Goal: Task Accomplishment & Management: Manage account settings

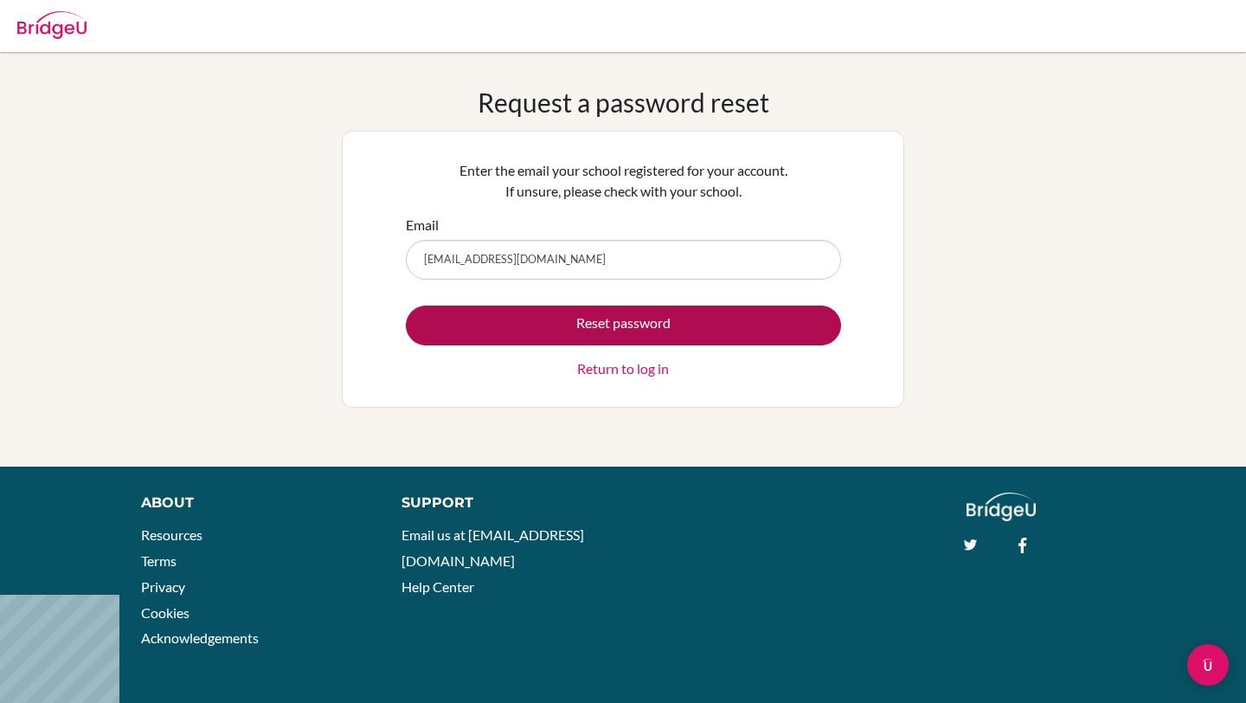
type input "[EMAIL_ADDRESS][DOMAIN_NAME]"
click at [583, 332] on button "Reset password" at bounding box center [623, 326] width 435 height 40
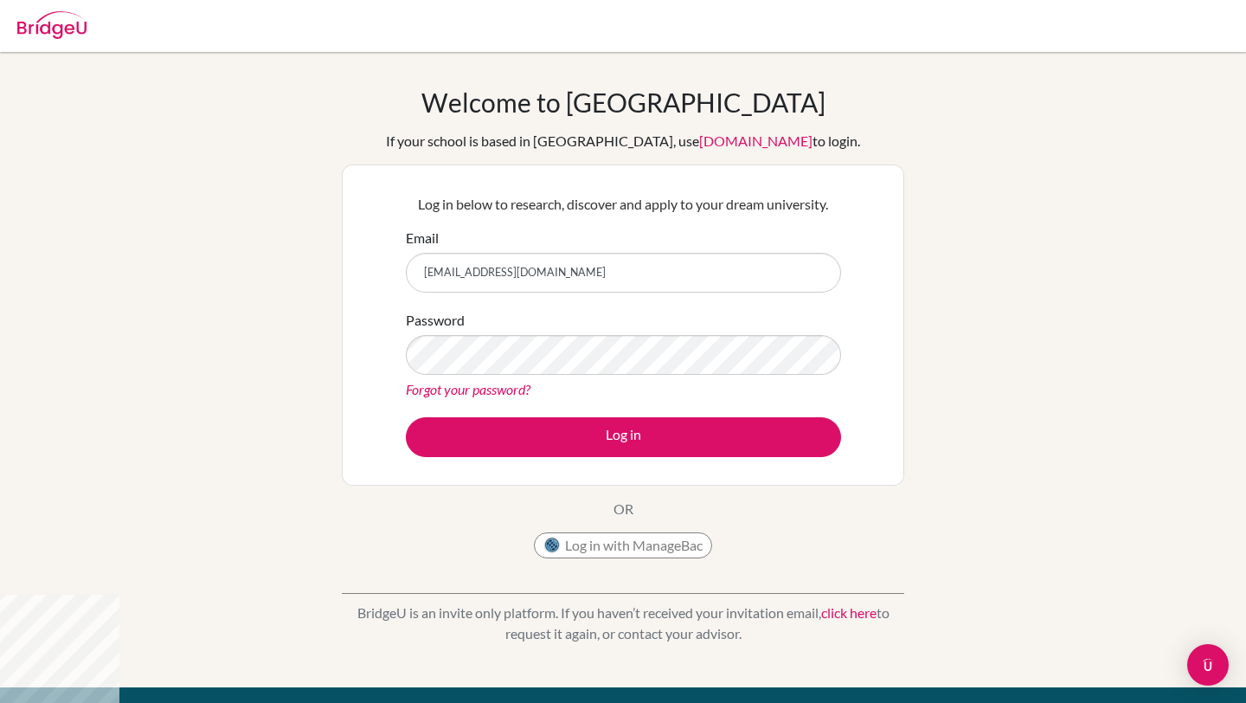
type input "elisamontserrathyuway@macrisschool.org"
click at [1062, 286] on div "Welcome to BridgeU If your school is based in China, use app.bridge-u.com.cn to…" at bounding box center [623, 370] width 1246 height 566
click at [475, 394] on link "Forgot your password?" at bounding box center [468, 389] width 125 height 16
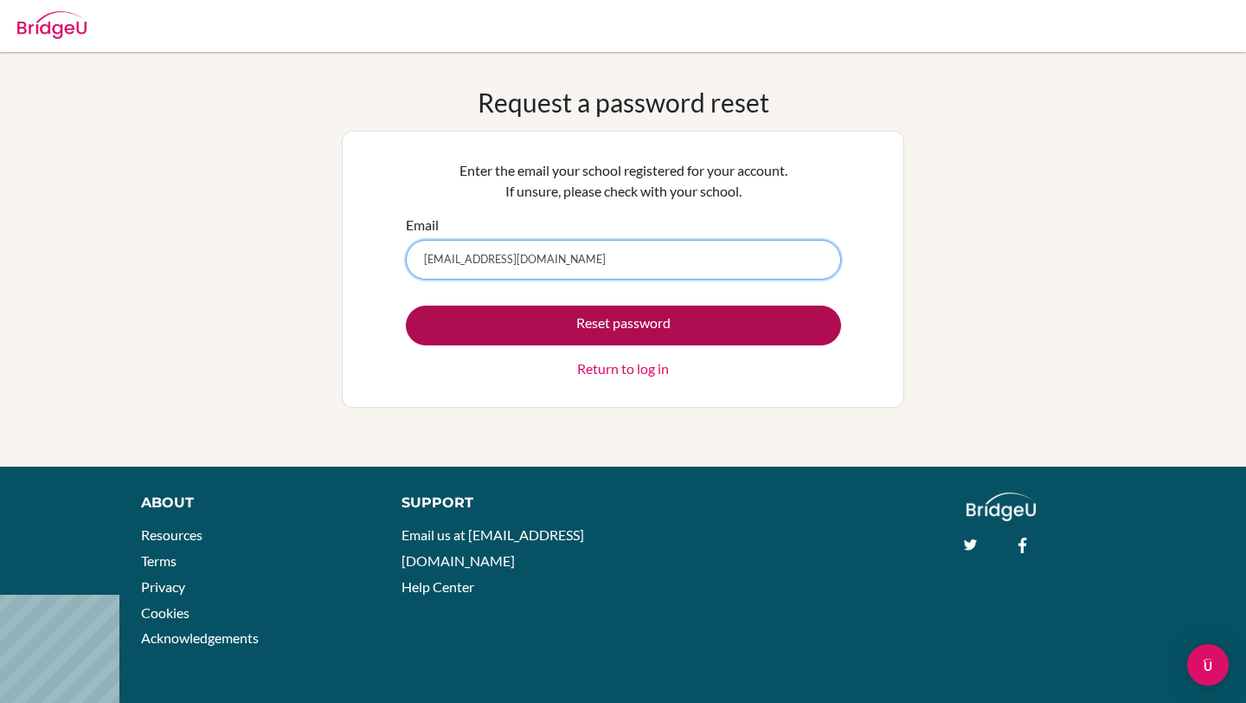
type input "elisamontserrathyuway@macrisschool.org"
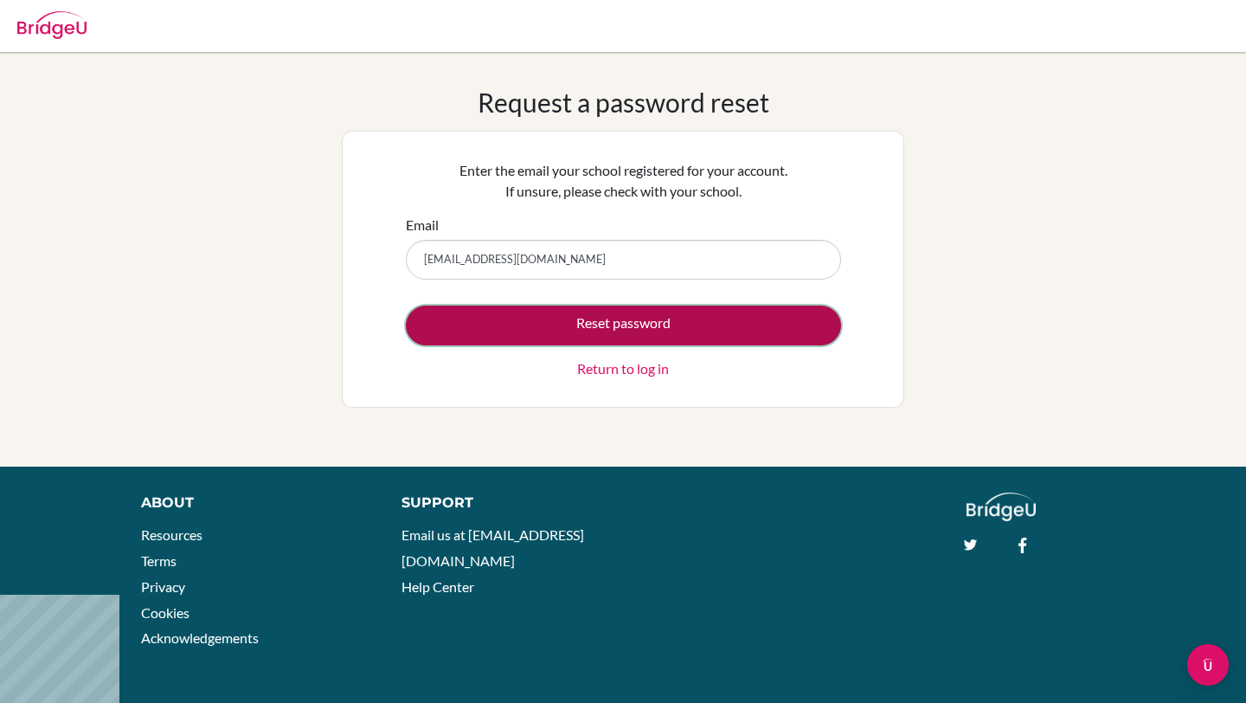
click at [515, 337] on button "Reset password" at bounding box center [623, 326] width 435 height 40
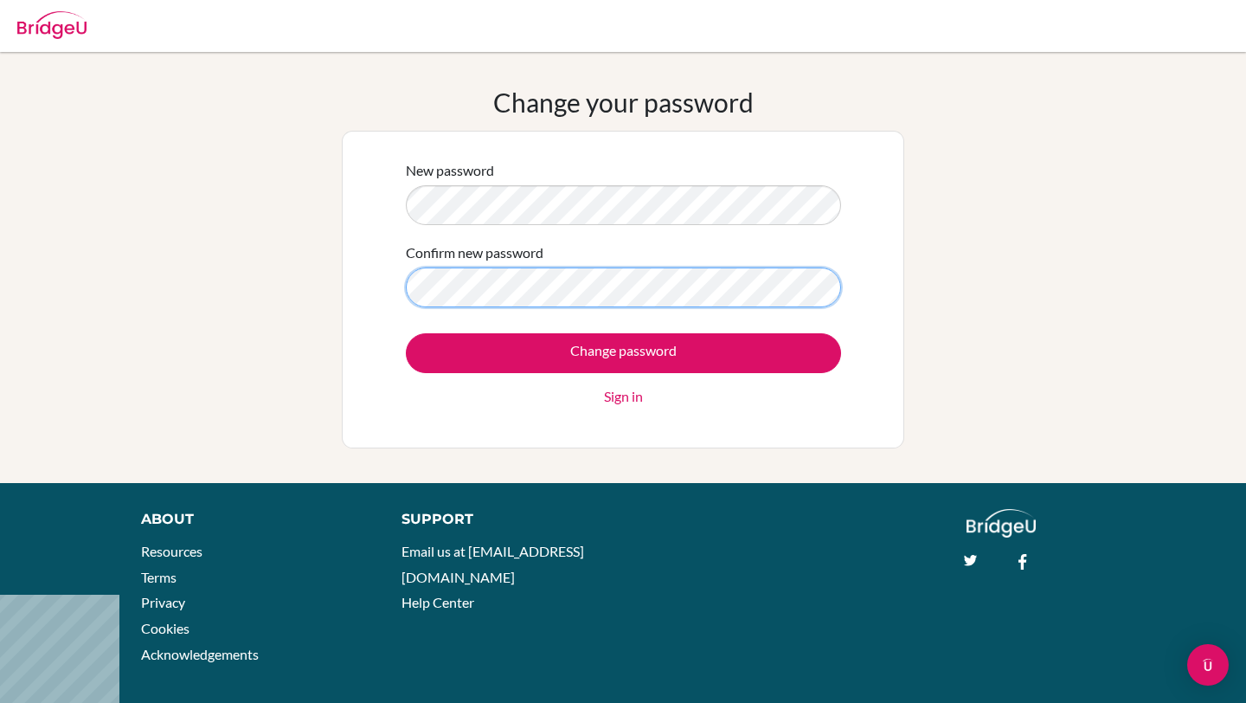
scroll to position [16, 0]
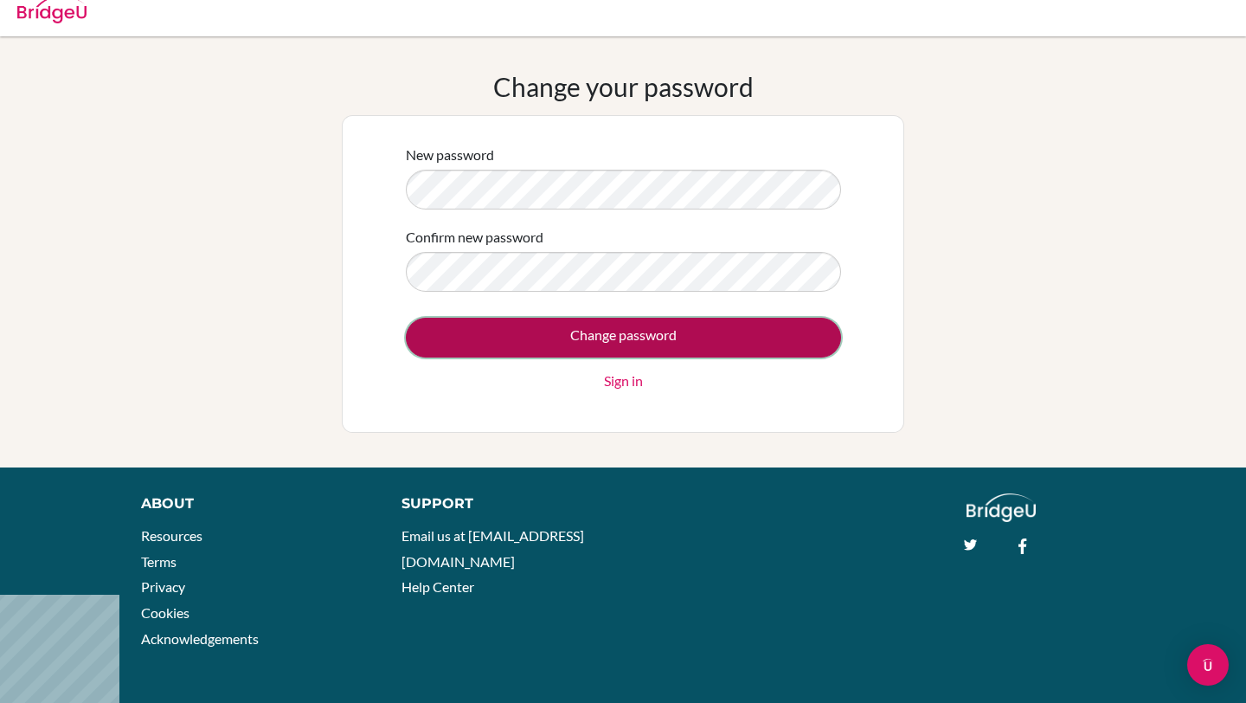
click at [593, 343] on input "Change password" at bounding box center [623, 338] width 435 height 40
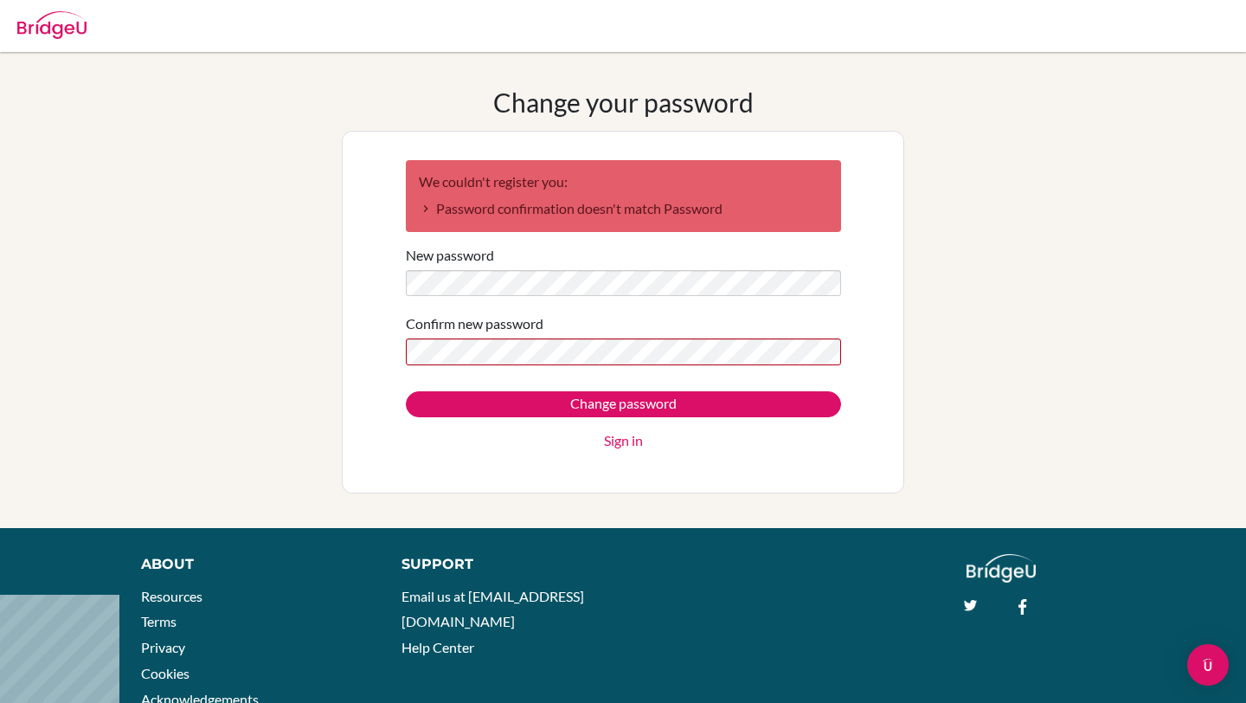
click at [1024, 376] on div "Change your password We couldn't register you: Password confirmation doesn't ma…" at bounding box center [623, 290] width 1246 height 407
click at [338, 356] on div "Change your password We couldn't register you: Password confirmation doesn't ma…" at bounding box center [623, 290] width 1246 height 407
click at [365, 290] on div "We couldn't register you: Password confirmation doesn't match Password New pass…" at bounding box center [623, 312] width 563 height 363
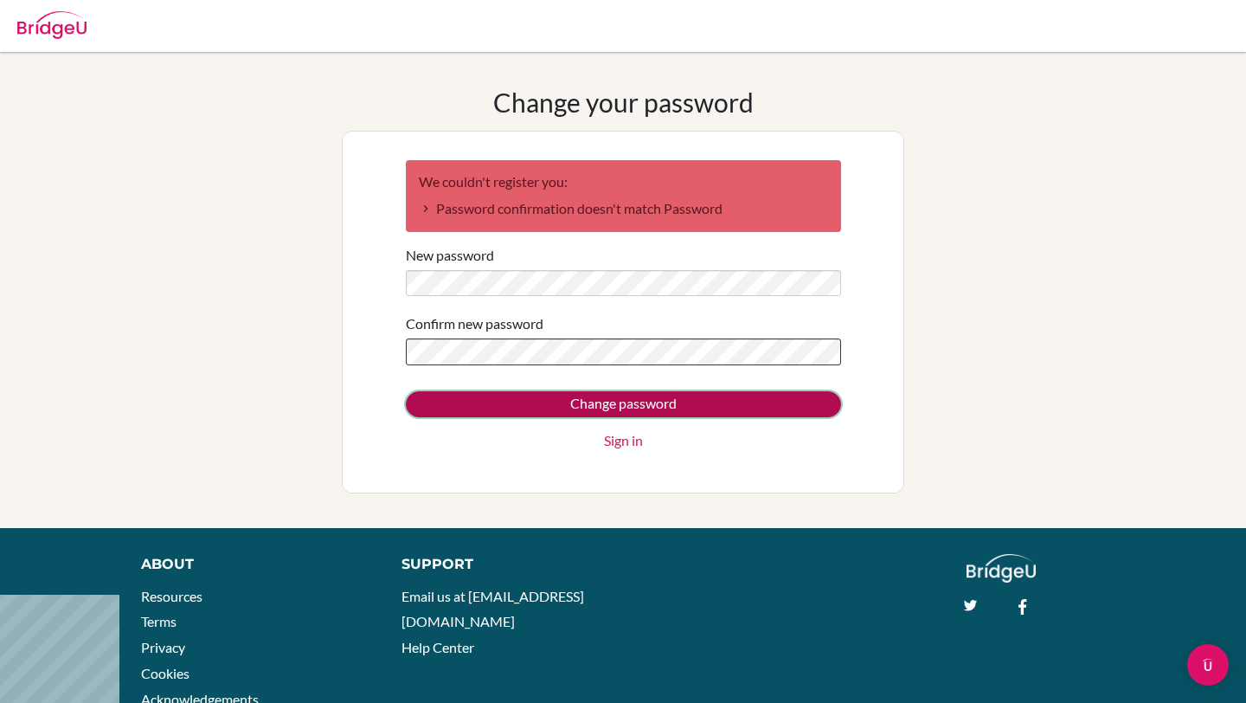
click at [673, 405] on input "Change password" at bounding box center [623, 404] width 435 height 26
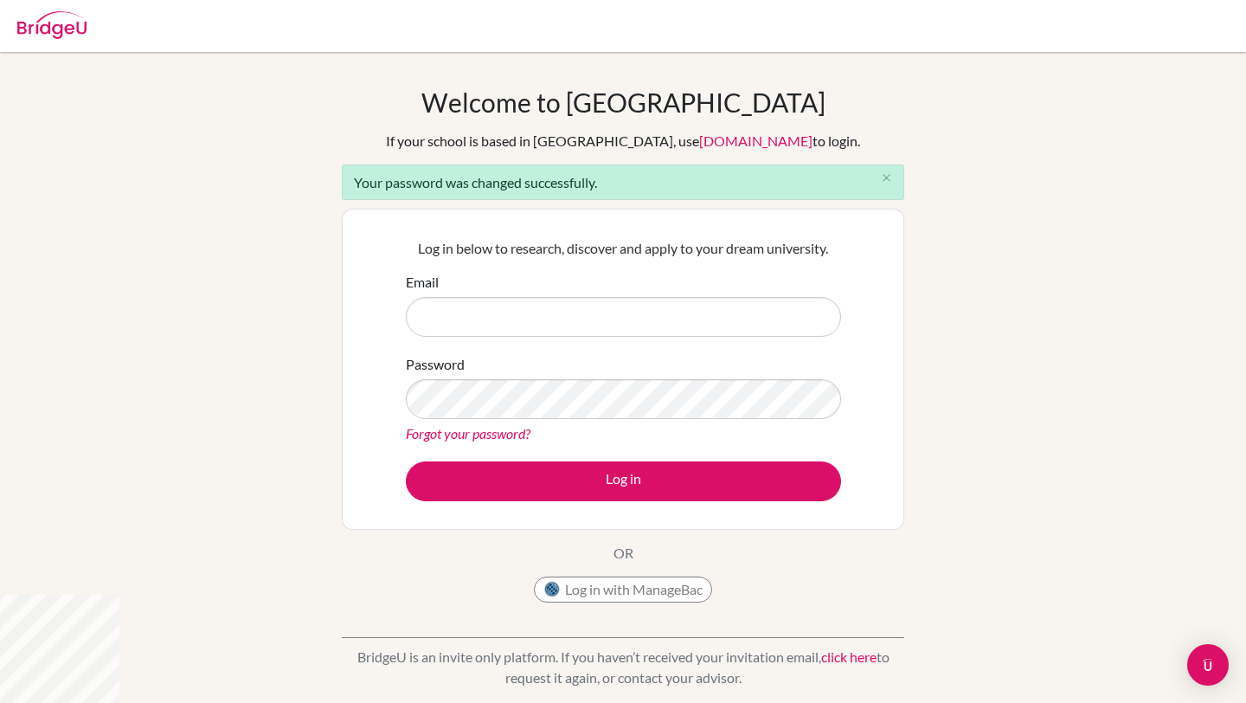
type input "[EMAIL_ADDRESS][DOMAIN_NAME]"
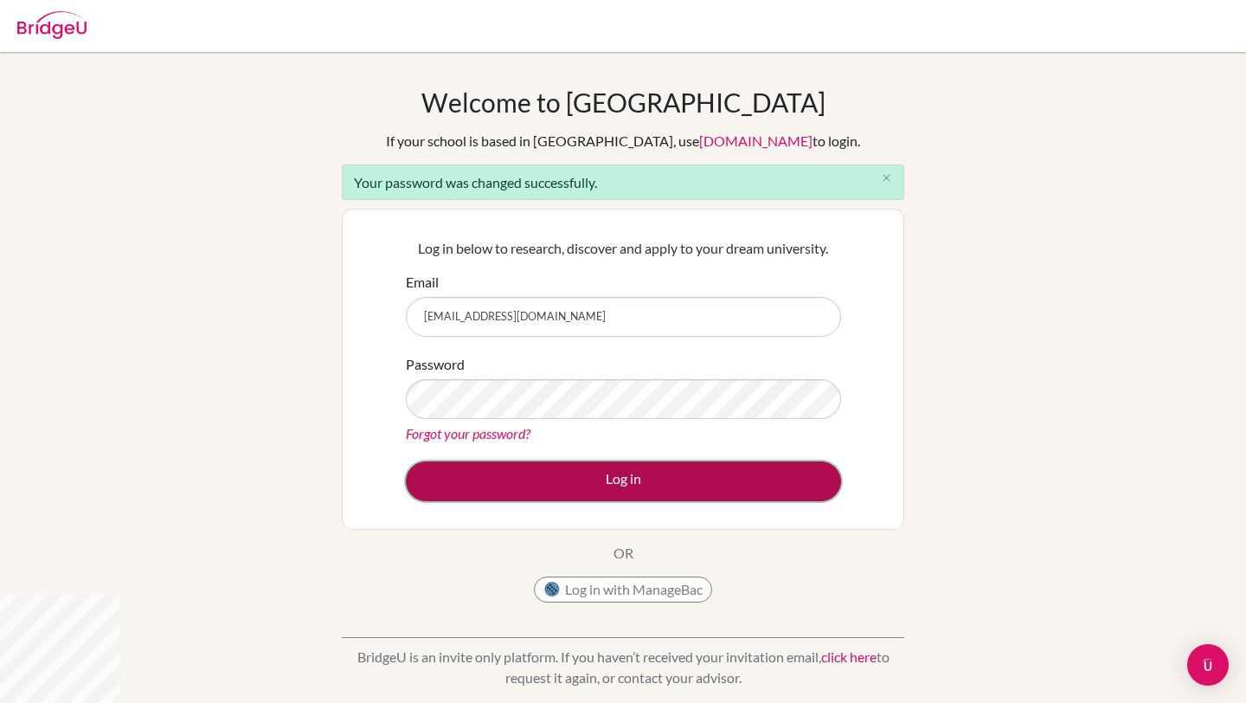
click at [591, 474] on button "Log in" at bounding box center [623, 481] width 435 height 40
